Goal: Task Accomplishment & Management: Complete application form

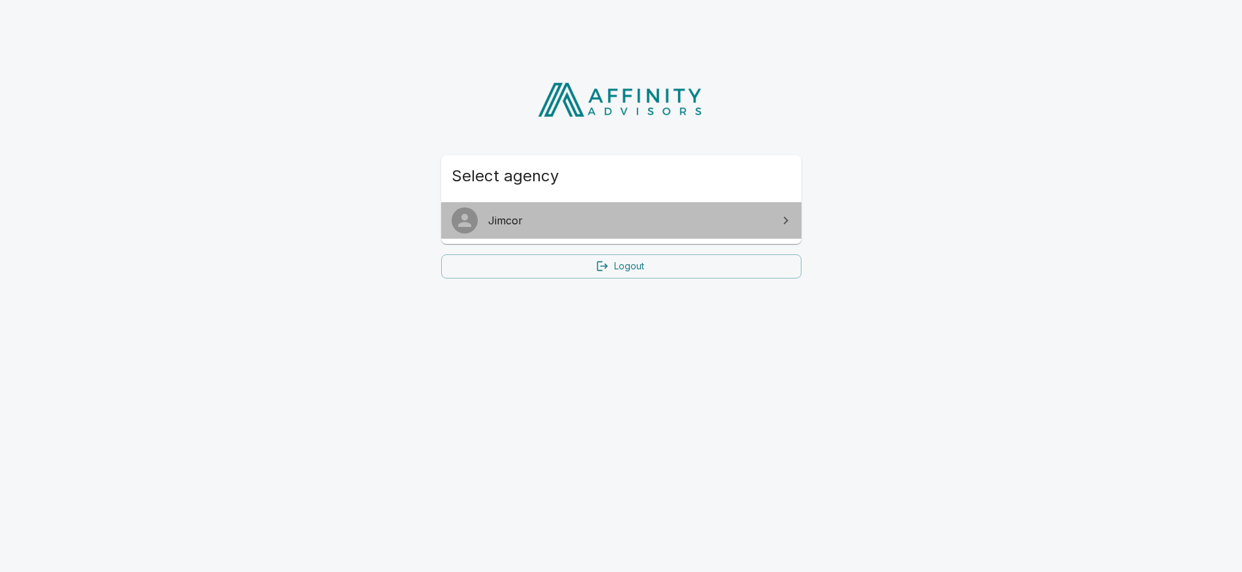
click at [608, 222] on span "Jimcor" at bounding box center [629, 221] width 282 height 16
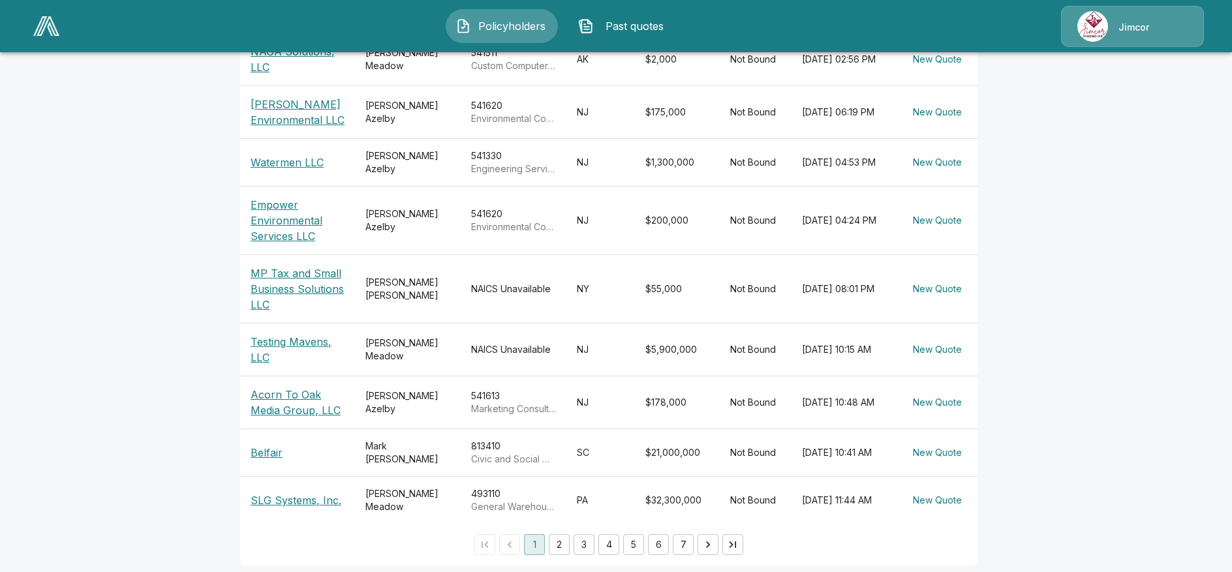
scroll to position [363, 0]
click at [570, 533] on button "2" at bounding box center [559, 543] width 21 height 21
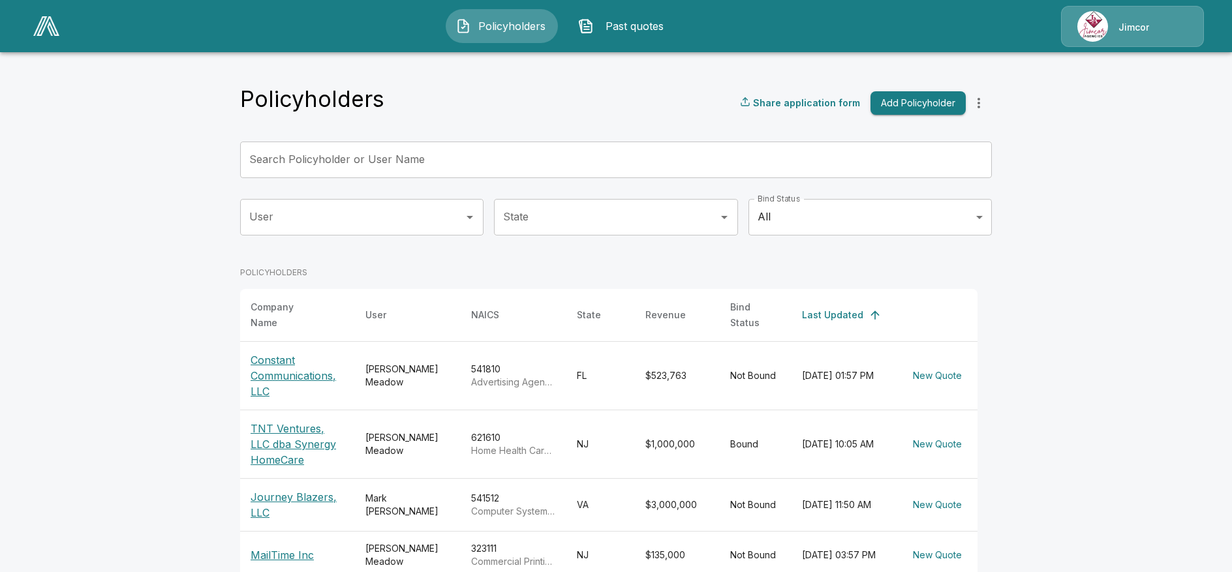
click at [762, 312] on th "Bind Status" at bounding box center [756, 315] width 72 height 53
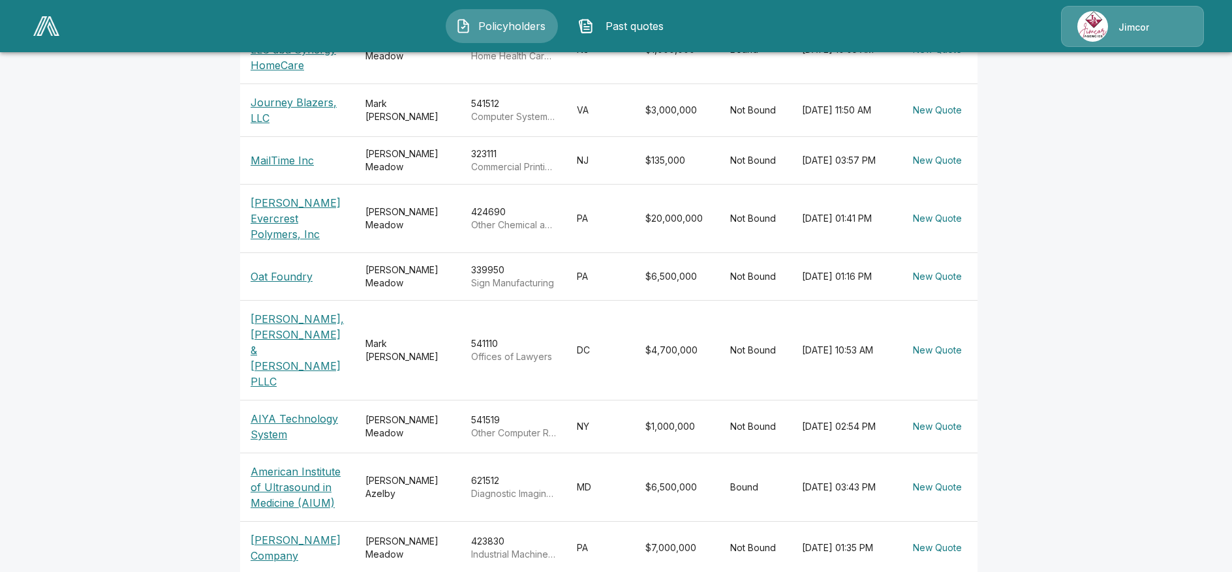
scroll to position [400, 0]
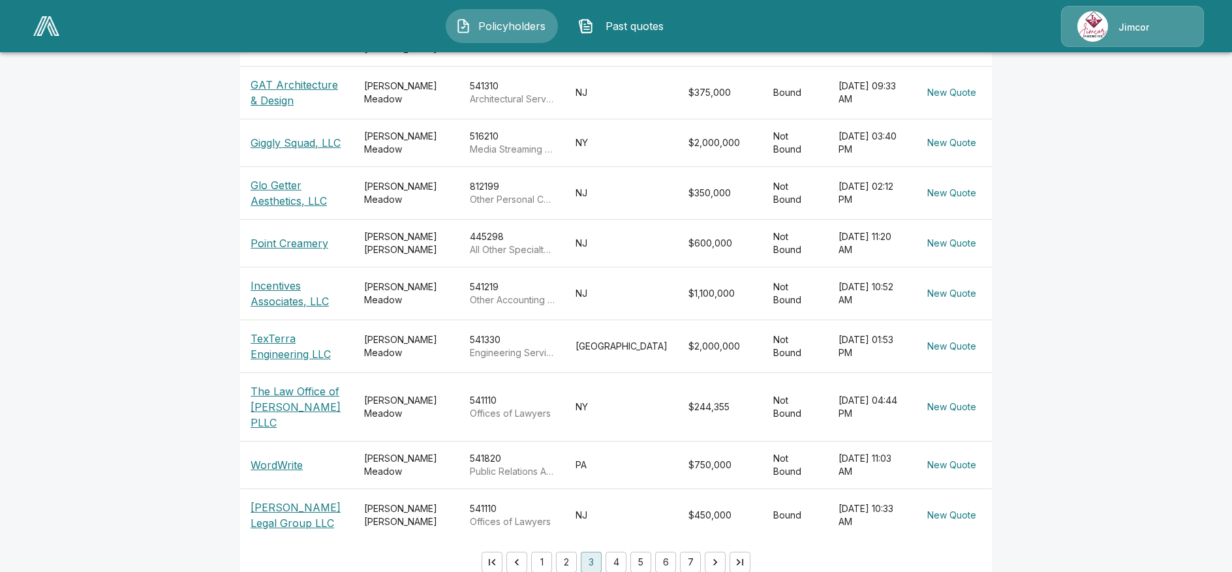
scroll to position [326, 0]
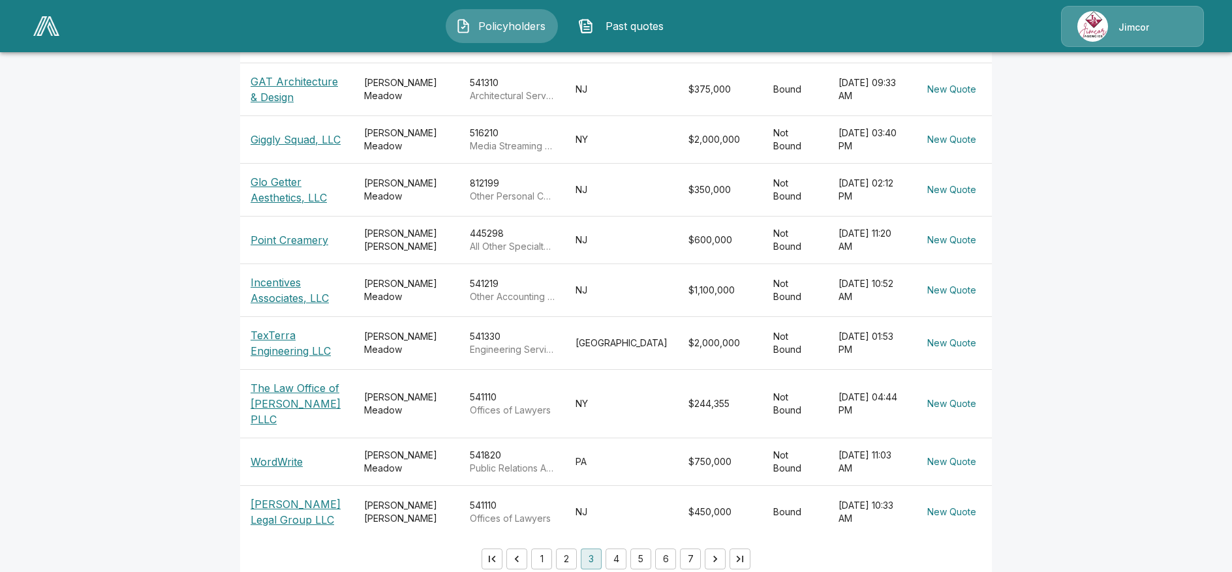
click at [624, 549] on button "4" at bounding box center [616, 559] width 21 height 21
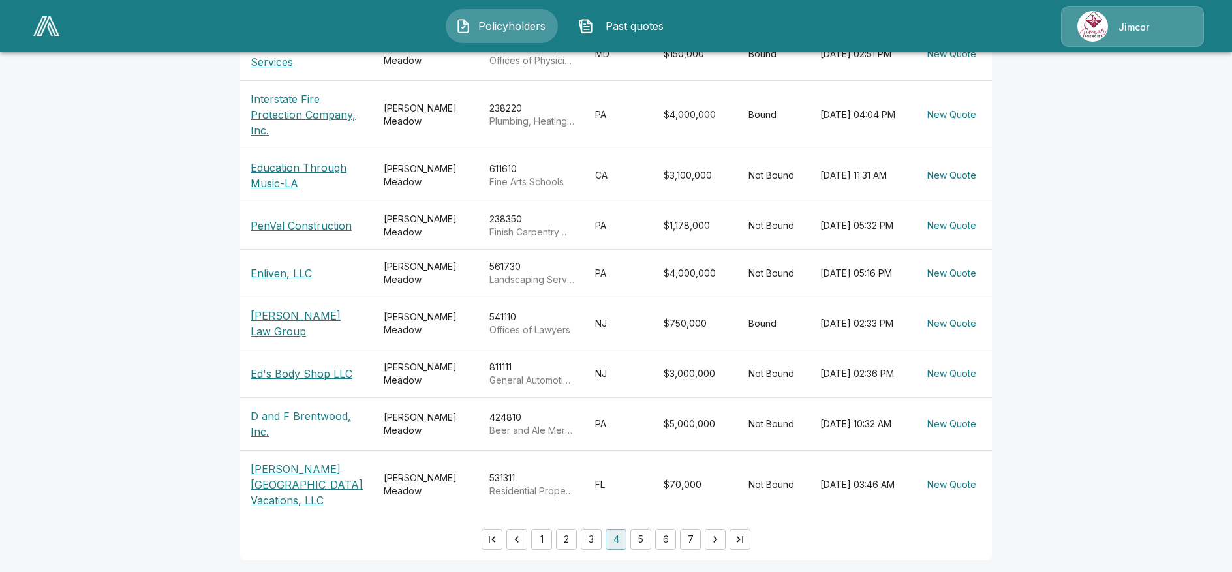
scroll to position [379, 0]
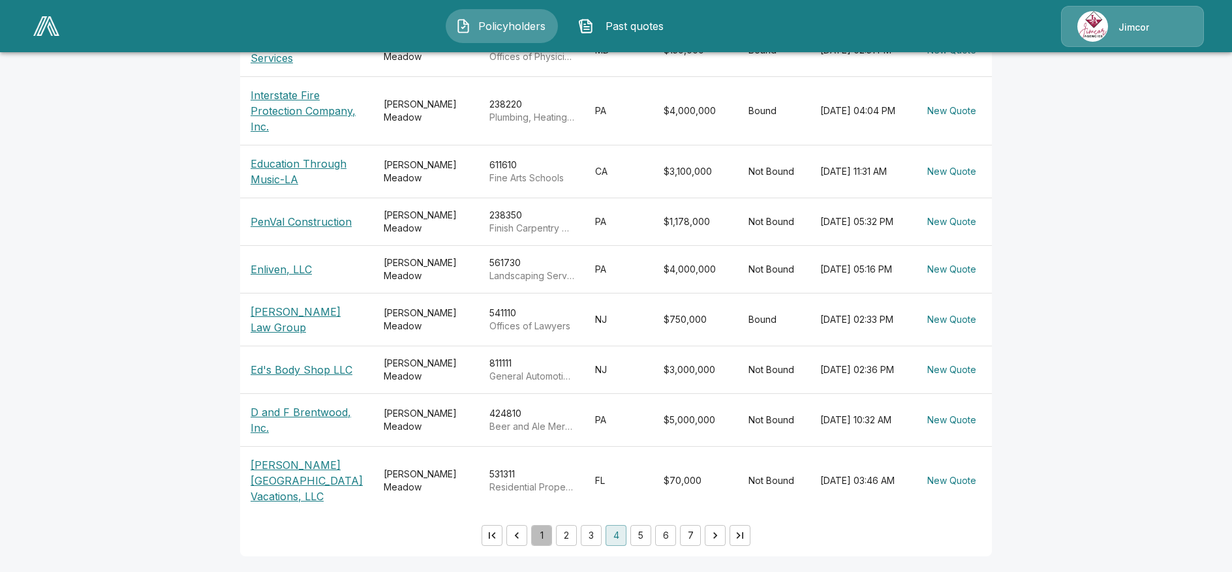
click at [552, 531] on button "1" at bounding box center [541, 535] width 21 height 21
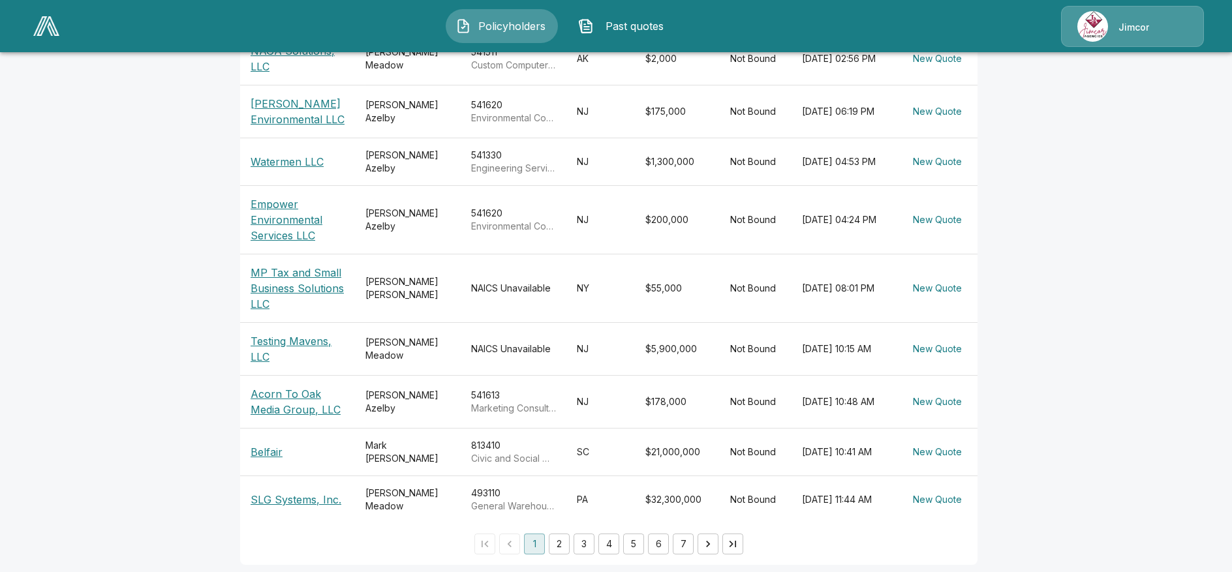
scroll to position [363, 0]
click at [569, 537] on button "2" at bounding box center [559, 543] width 21 height 21
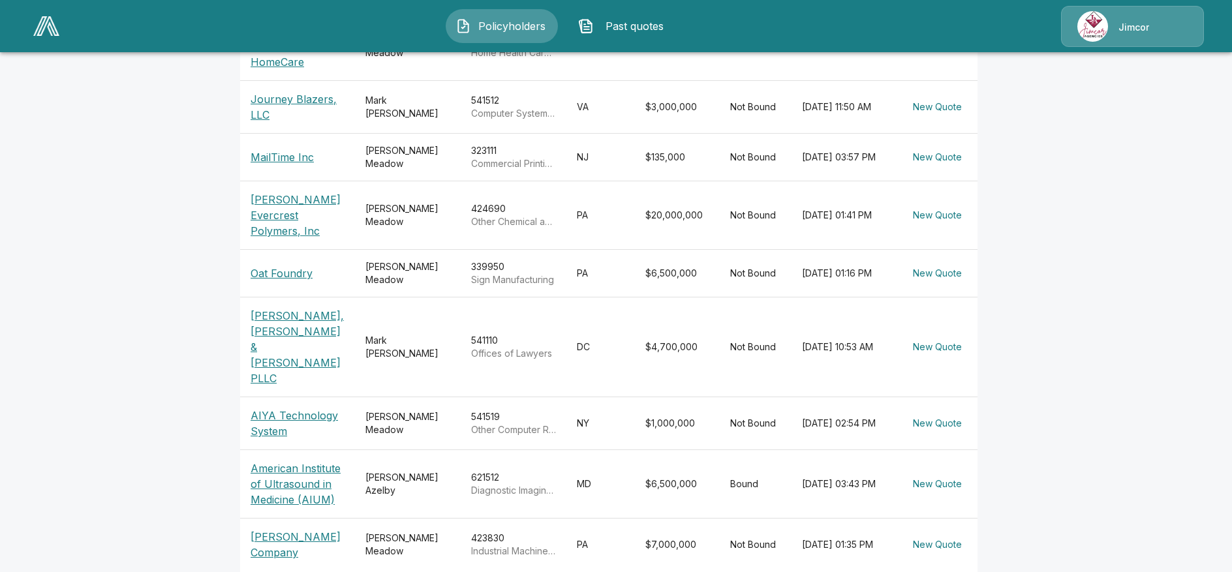
scroll to position [400, 0]
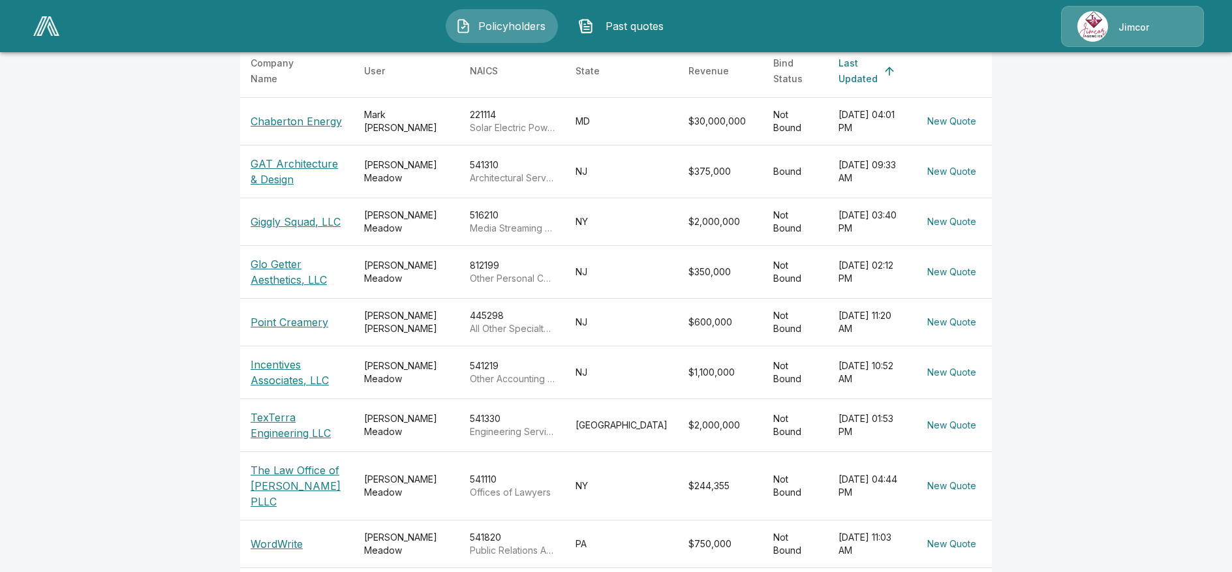
scroll to position [326, 0]
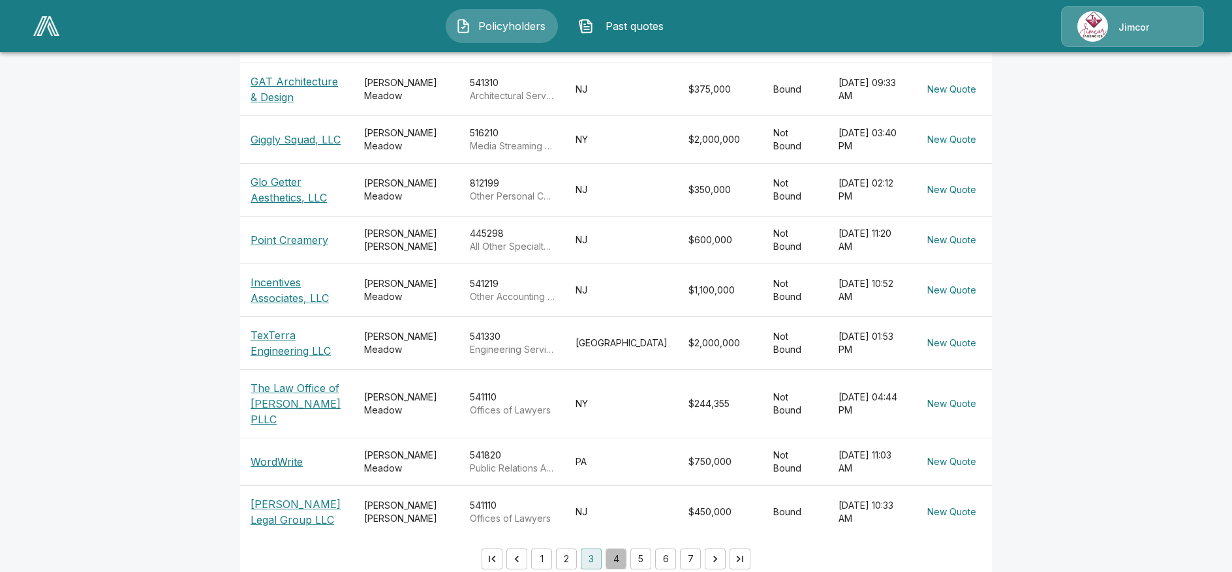
click at [627, 549] on button "4" at bounding box center [616, 559] width 21 height 21
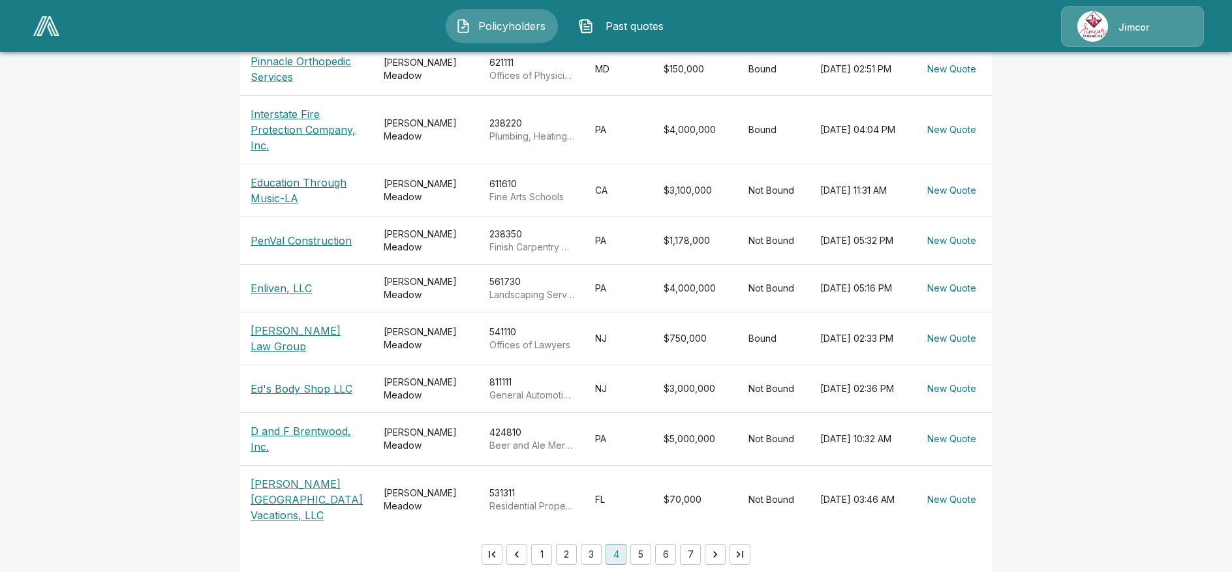
scroll to position [379, 0]
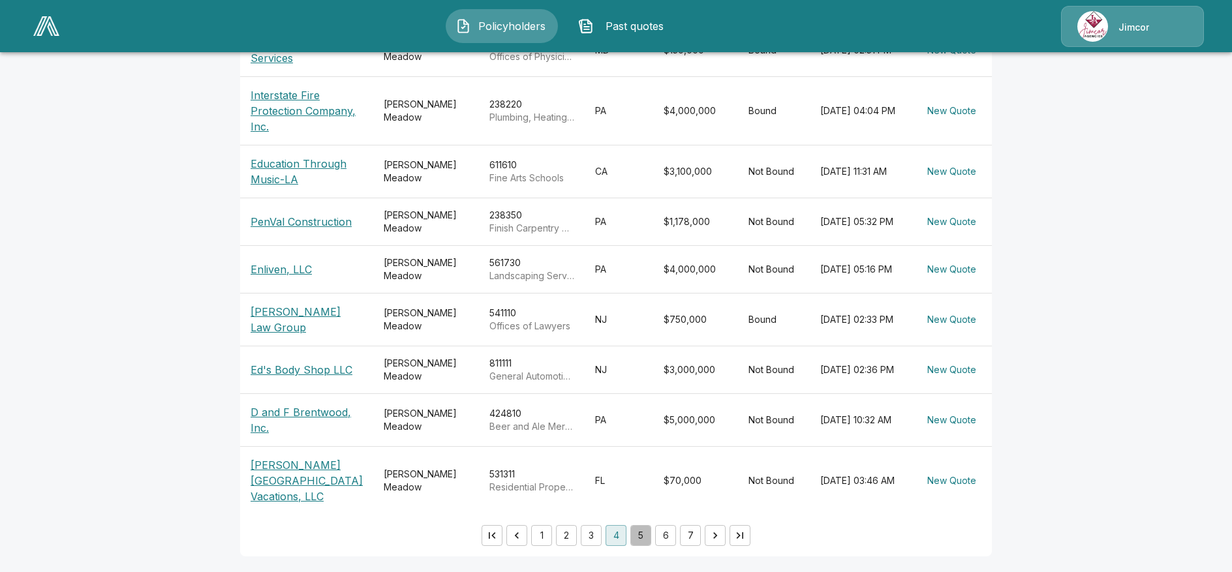
click at [651, 531] on button "5" at bounding box center [641, 535] width 21 height 21
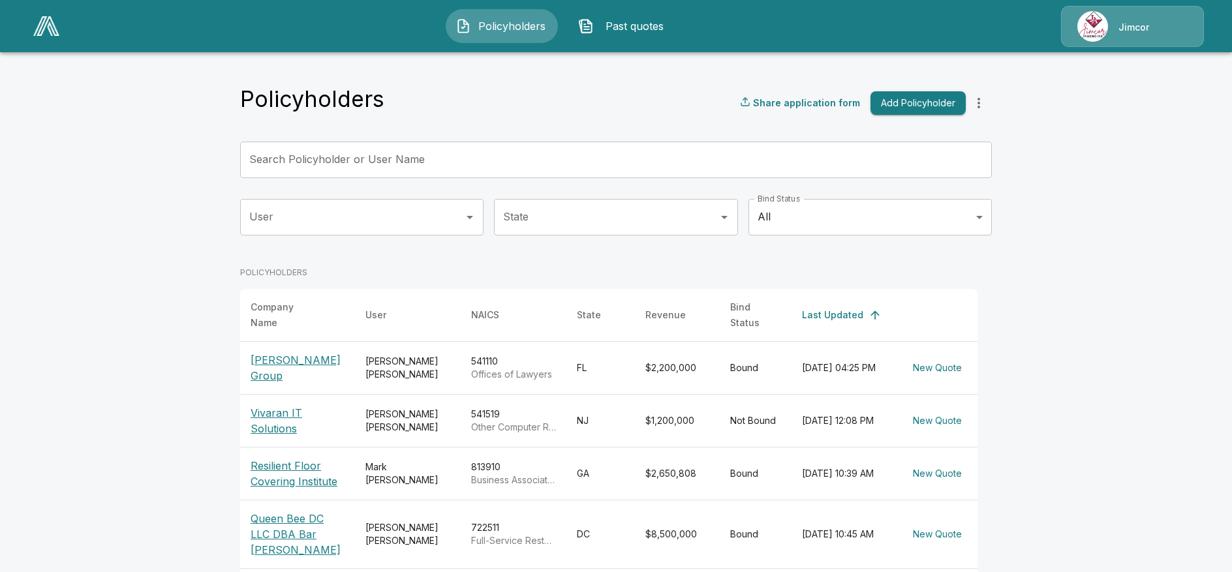
click at [907, 99] on button "Add Policyholder" at bounding box center [918, 103] width 95 height 24
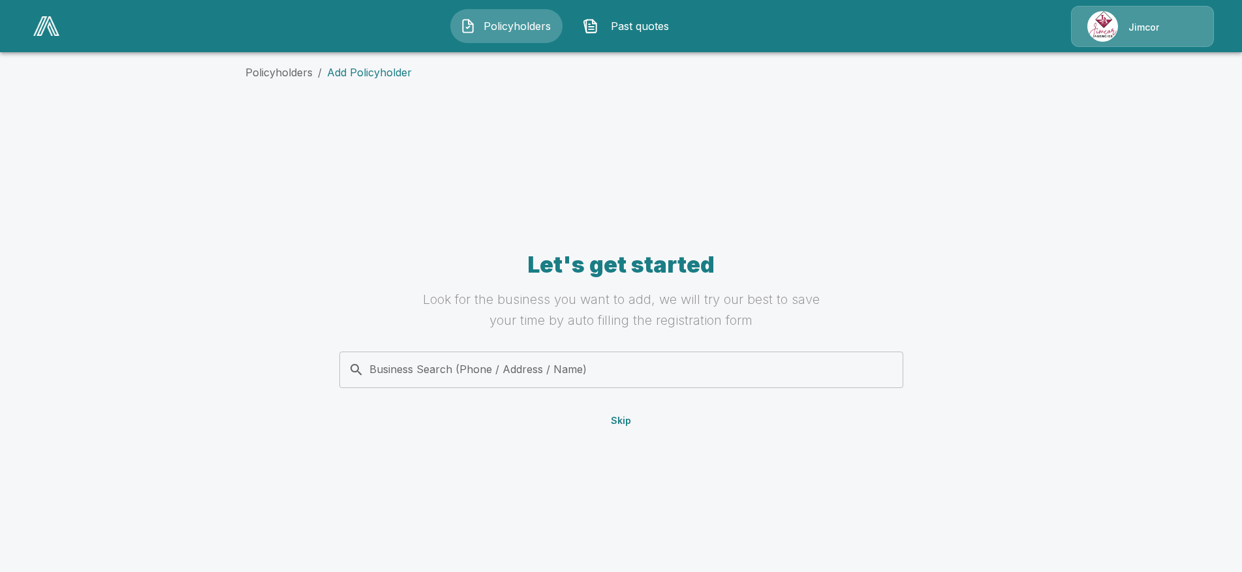
click at [548, 375] on input "Business Search (Phone / Address / Name)" at bounding box center [619, 370] width 548 height 25
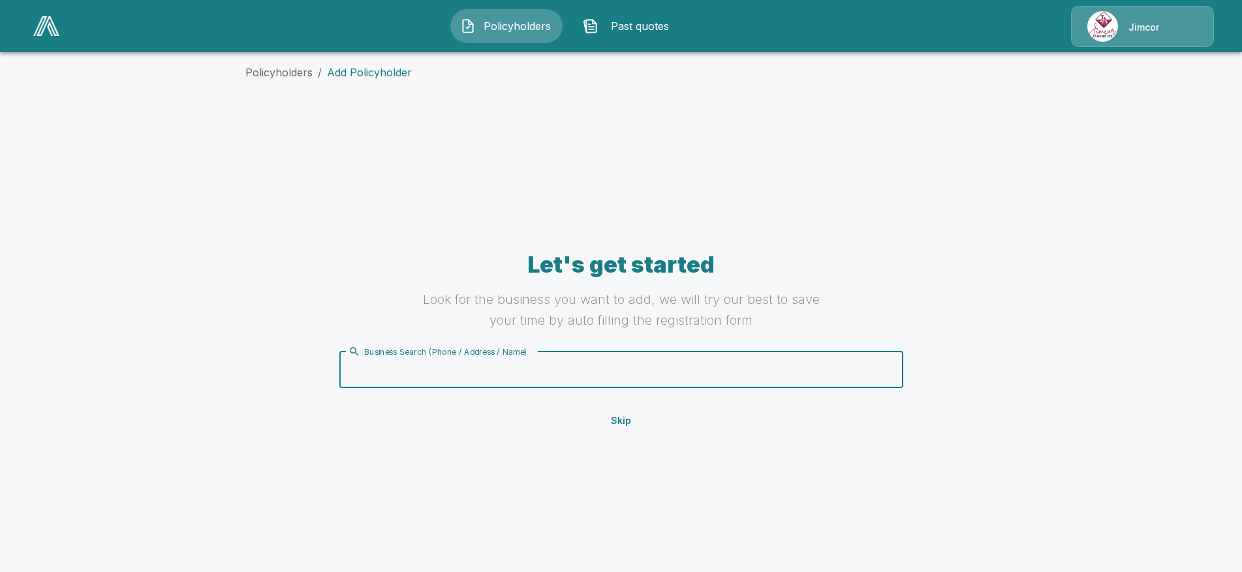
click at [512, 27] on span "Policyholders" at bounding box center [517, 26] width 72 height 16
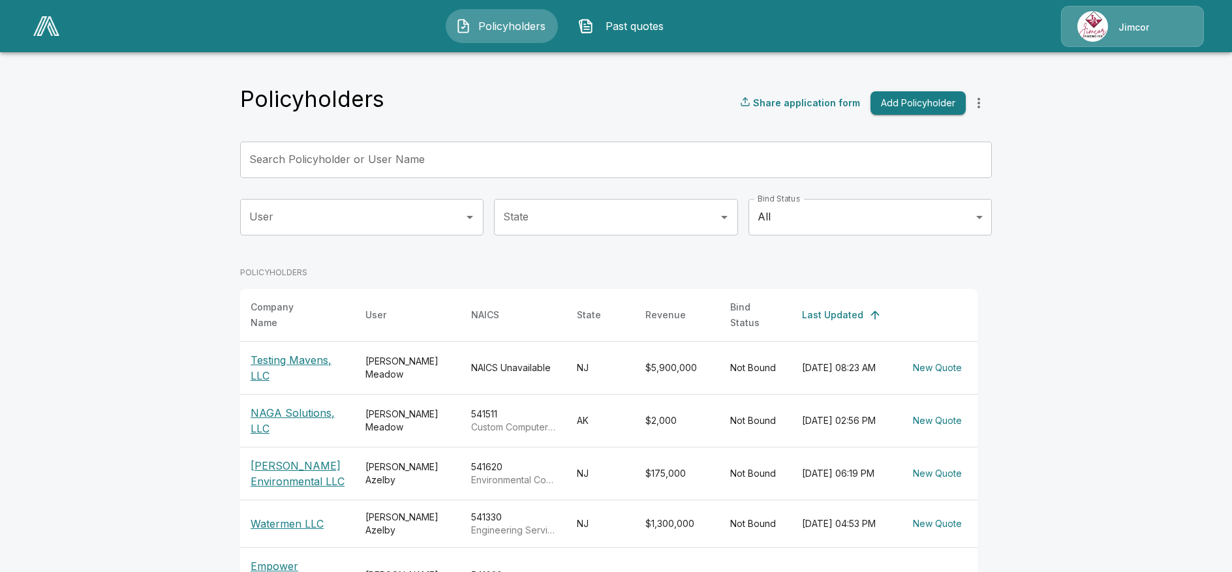
click at [920, 108] on button "Add Policyholder" at bounding box center [918, 103] width 95 height 24
